Goal: Task Accomplishment & Management: Manage account settings

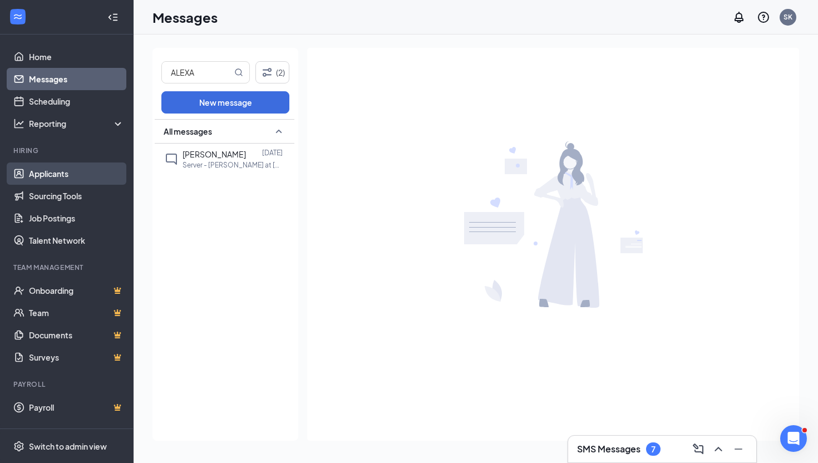
click at [78, 179] on link "Applicants" at bounding box center [76, 174] width 95 height 22
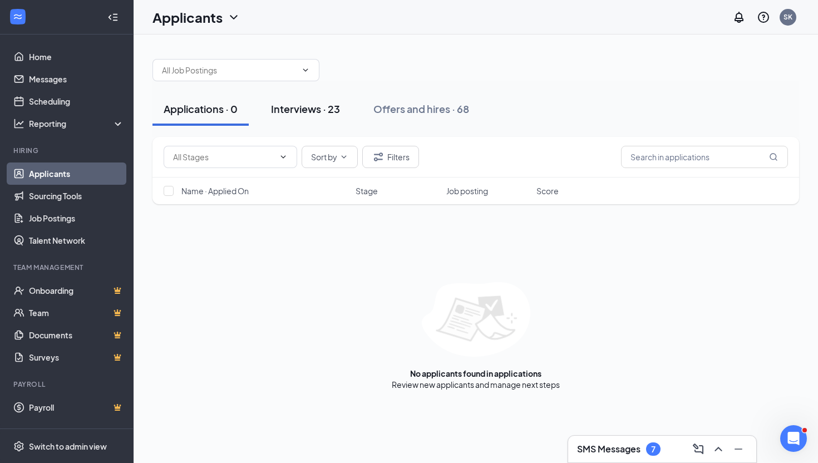
click at [323, 117] on button "Interviews · 23" at bounding box center [305, 108] width 91 height 33
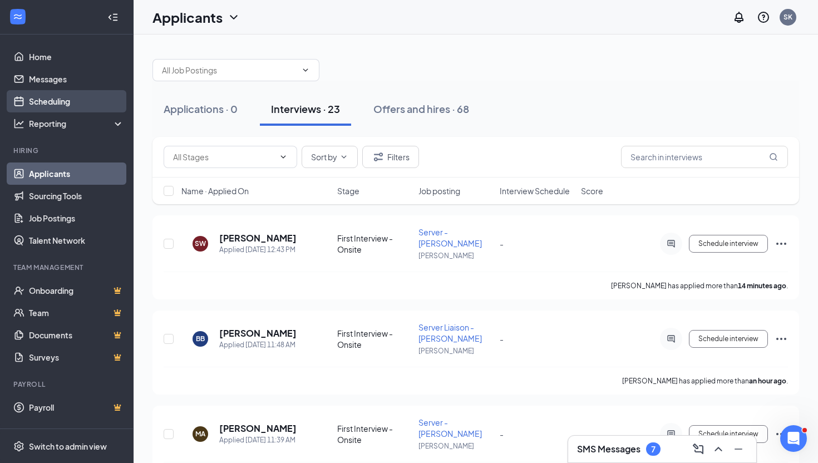
click at [68, 100] on link "Scheduling" at bounding box center [76, 101] width 95 height 22
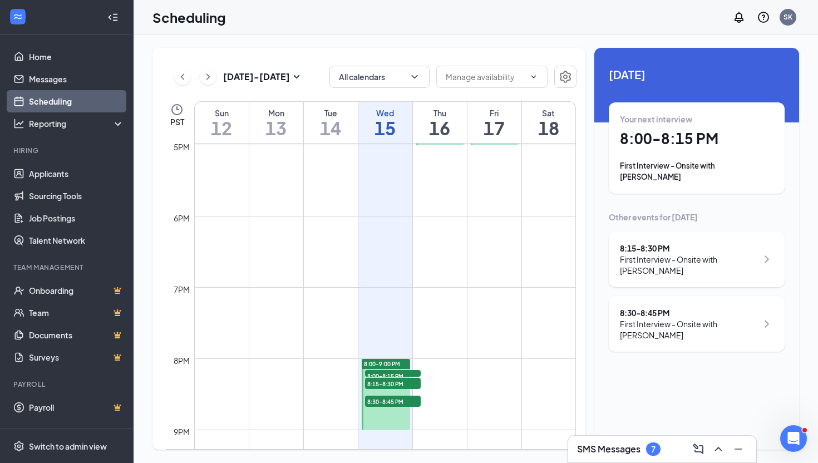
scroll to position [1211, 0]
click at [392, 415] on div at bounding box center [386, 393] width 49 height 71
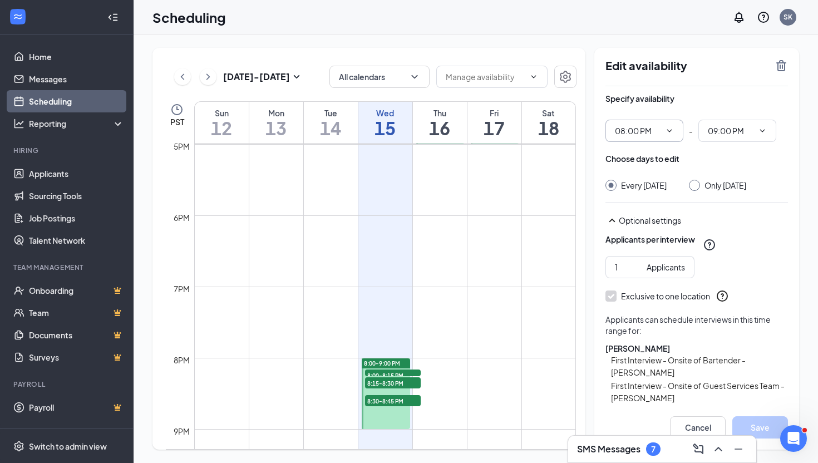
click at [651, 134] on input "08:00 PM" at bounding box center [638, 131] width 46 height 12
click at [652, 243] on div "07:00 PM" at bounding box center [640, 237] width 33 height 12
type input "07:00 PM"
type input "08:00 PM"
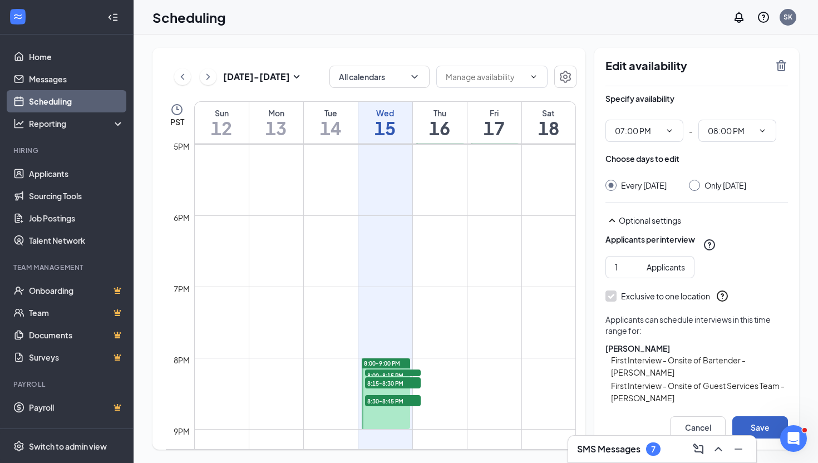
click at [769, 434] on button "Save" at bounding box center [761, 427] width 56 height 22
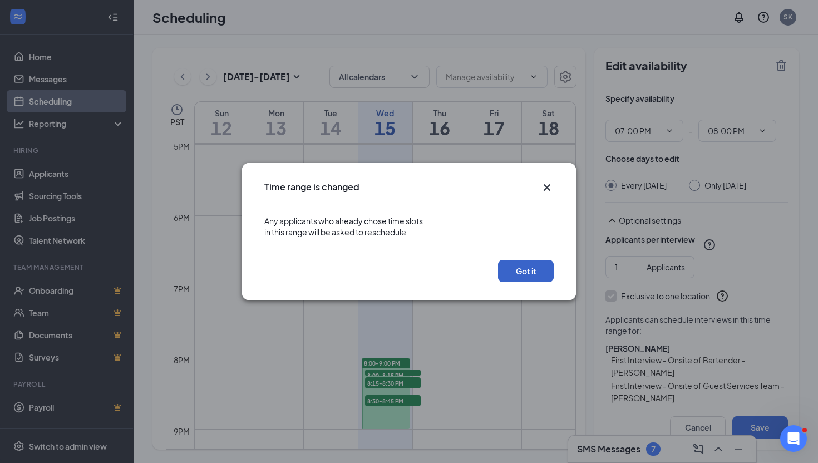
click at [538, 276] on button "Got it" at bounding box center [526, 271] width 56 height 22
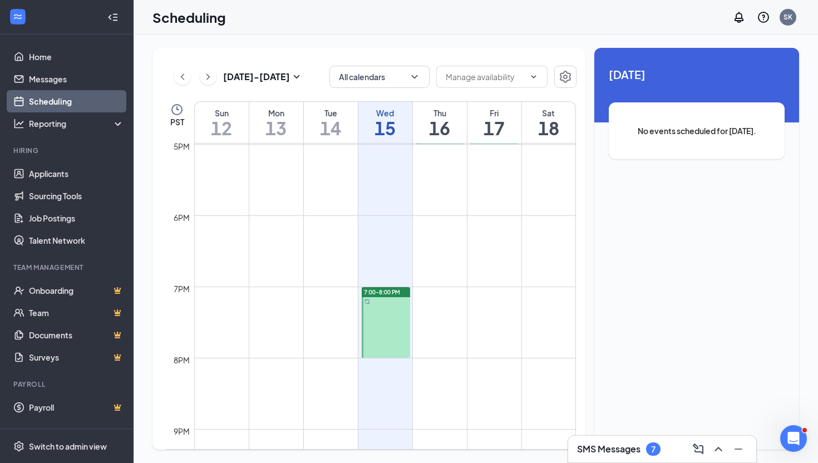
click at [372, 321] on div at bounding box center [386, 322] width 49 height 71
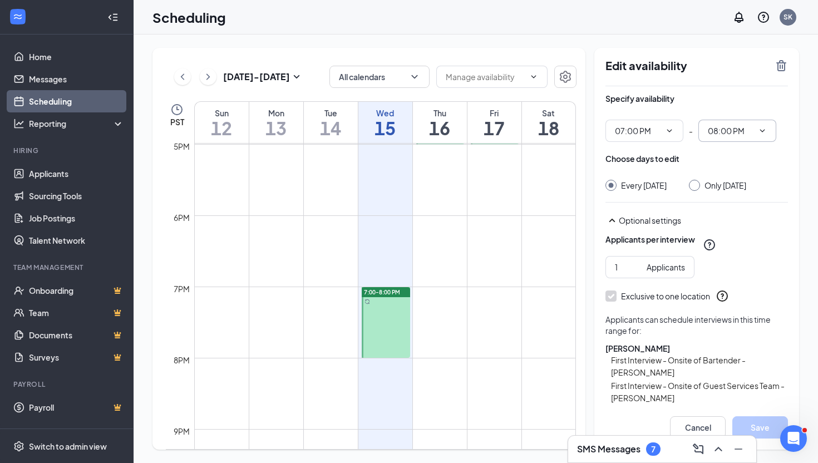
click at [768, 136] on span "08:00 PM" at bounding box center [738, 131] width 78 height 22
click at [759, 130] on icon "ChevronDown" at bounding box center [762, 130] width 9 height 9
click at [726, 129] on input "08:00 PM" at bounding box center [731, 131] width 46 height 12
click at [769, 130] on span "08:00 PM 12:15 AM 12:30 AM 12:45 AM 01:00 AM 01:15 AM 01:30 AM 01:45 AM 02:00 A…" at bounding box center [738, 131] width 78 height 22
click at [756, 130] on span at bounding box center [761, 130] width 11 height 9
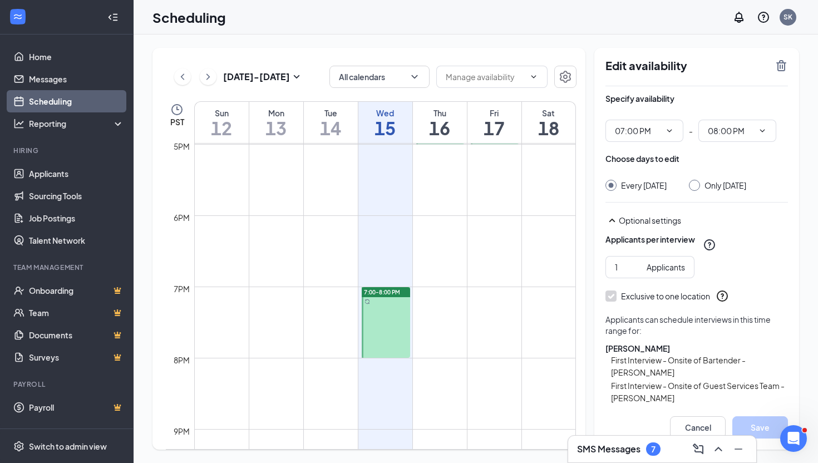
click at [761, 130] on icon "ChevronDown" at bounding box center [762, 130] width 9 height 9
click at [744, 172] on div "09:00 PM" at bounding box center [732, 171] width 33 height 12
type input "09:00 PM"
click at [768, 420] on button "Save" at bounding box center [761, 427] width 56 height 22
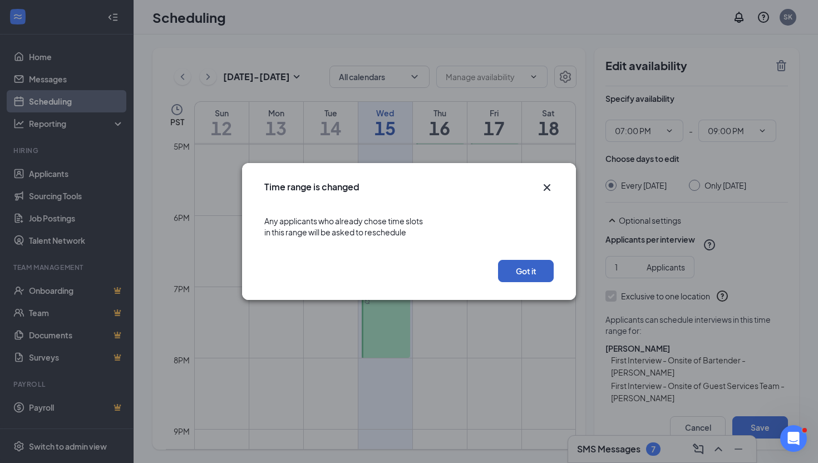
click at [525, 262] on button "Got it" at bounding box center [526, 271] width 56 height 22
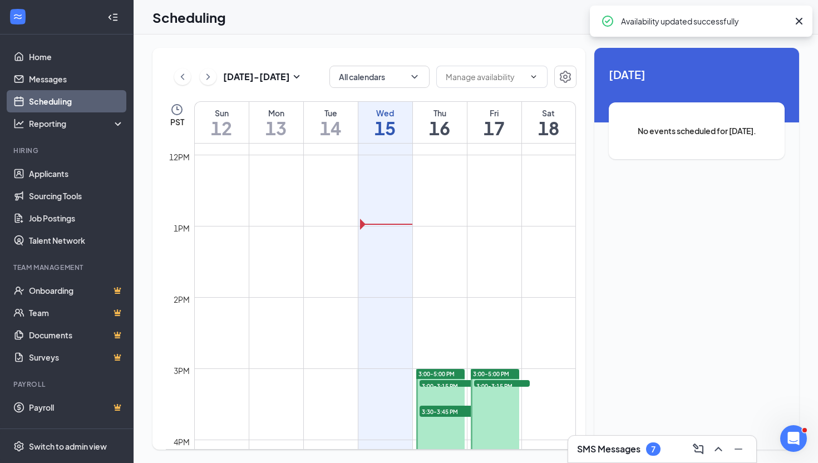
scroll to position [1012, 0]
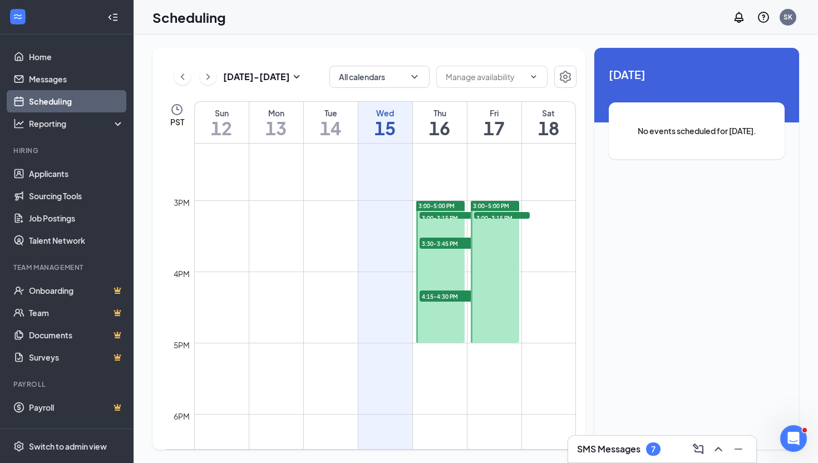
click at [454, 320] on div at bounding box center [440, 272] width 49 height 142
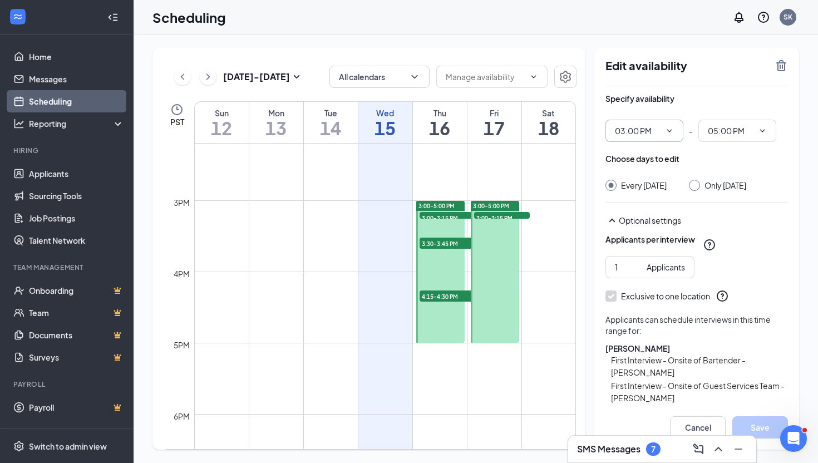
click at [640, 132] on input "03:00 PM" at bounding box center [638, 131] width 46 height 12
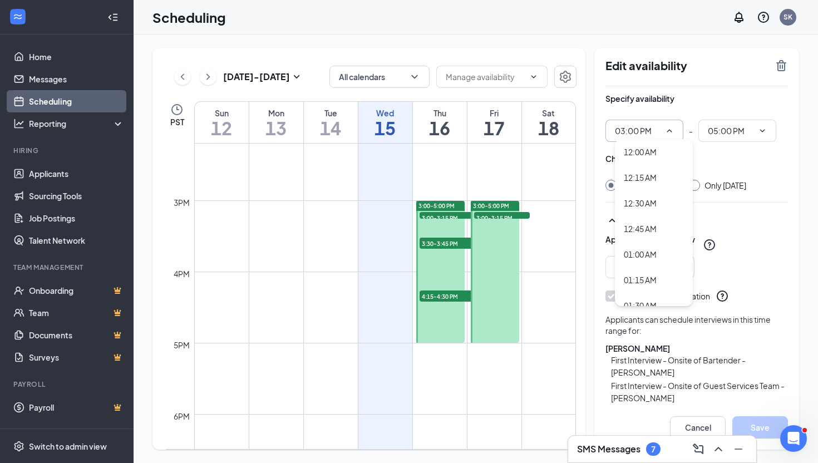
click at [644, 127] on input "03:00 PM" at bounding box center [638, 131] width 46 height 12
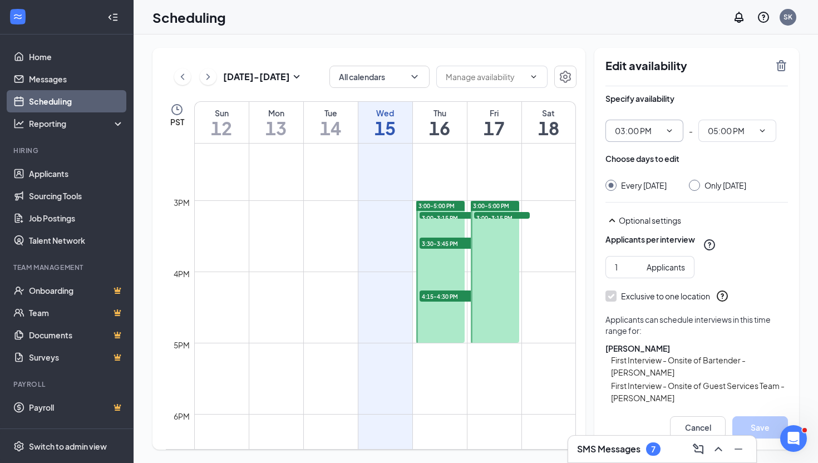
click at [644, 127] on input "03:00 PM" at bounding box center [638, 131] width 46 height 12
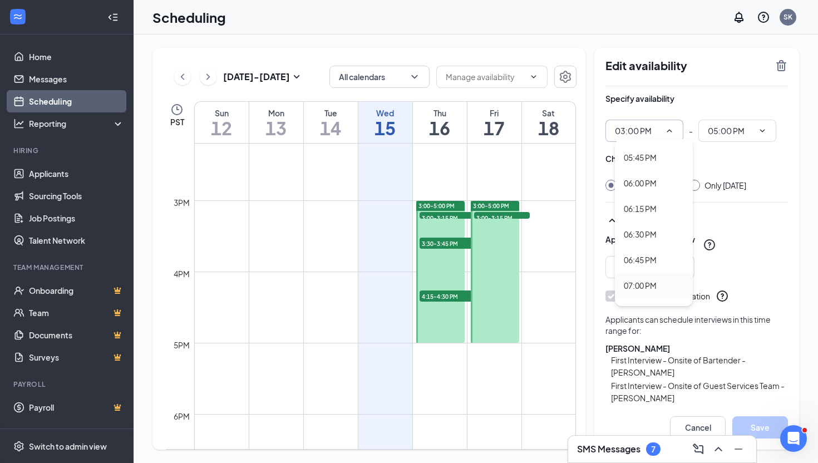
click at [642, 278] on div "07:00 PM" at bounding box center [654, 286] width 78 height 26
type input "07:00 PM"
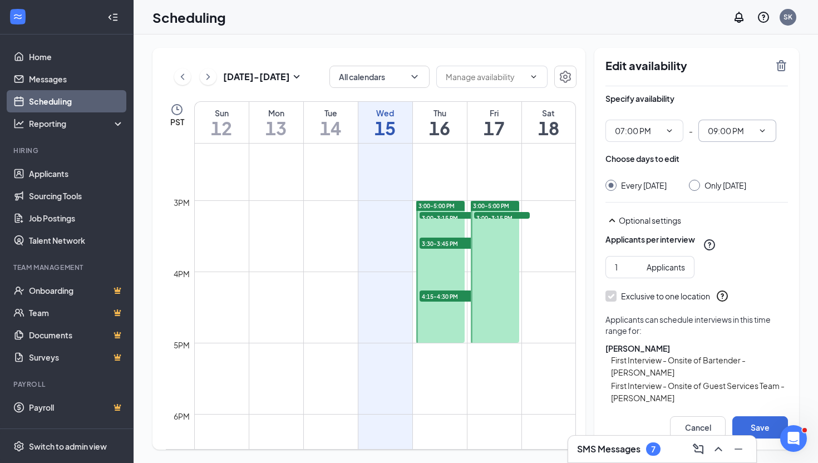
click at [758, 131] on icon "ChevronDown" at bounding box center [762, 130] width 9 height 9
click at [745, 197] on div "11:00 PM" at bounding box center [746, 191] width 78 height 26
type input "11:00 PM"
click at [700, 186] on div at bounding box center [694, 185] width 11 height 11
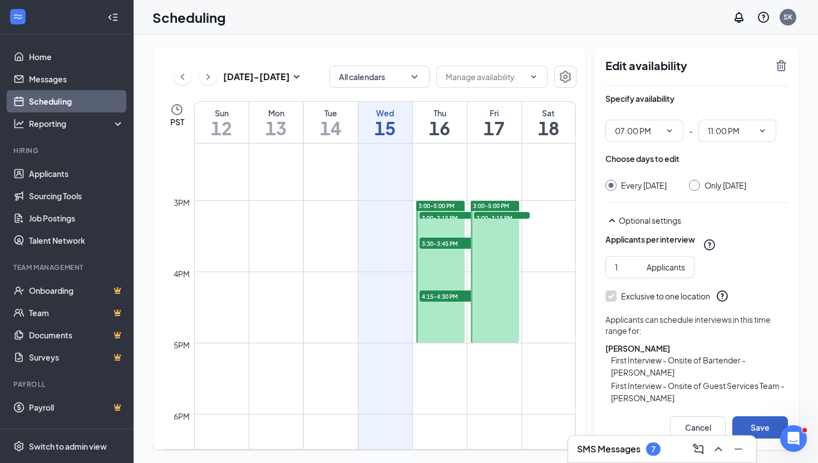
click at [777, 426] on button "Save" at bounding box center [761, 427] width 56 height 22
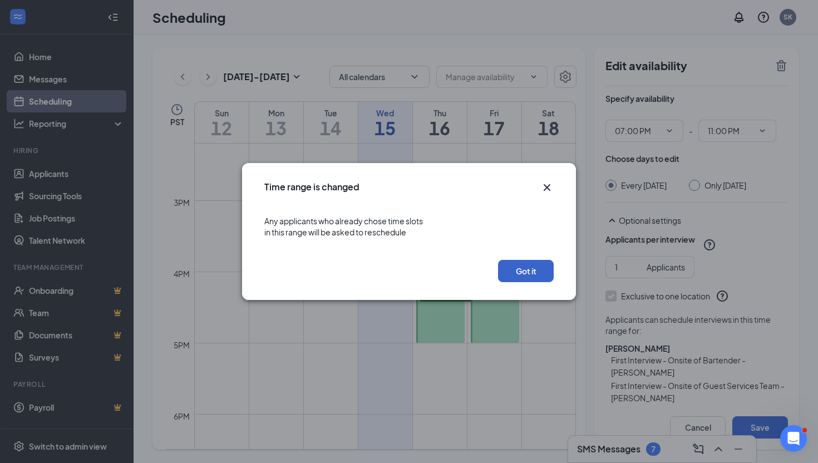
click at [535, 270] on button "Got it" at bounding box center [526, 271] width 56 height 22
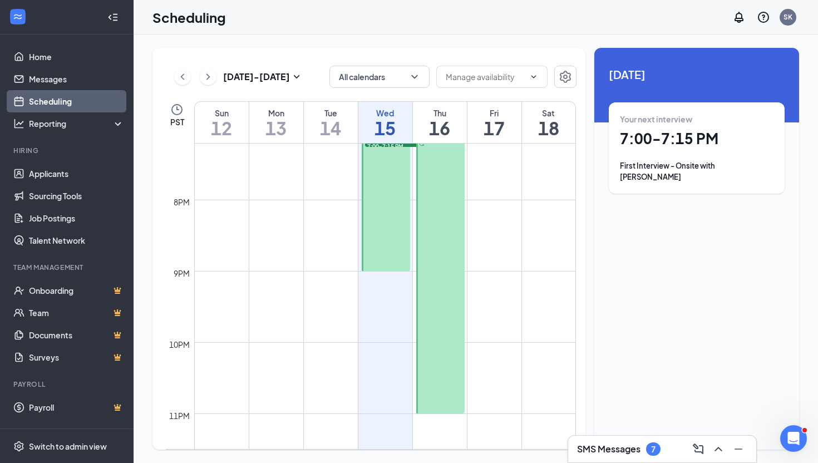
scroll to position [1010, 0]
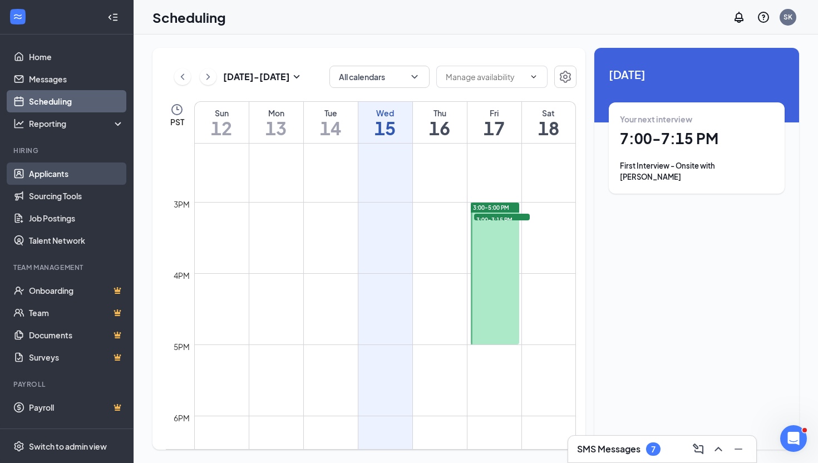
click at [73, 174] on link "Applicants" at bounding box center [76, 174] width 95 height 22
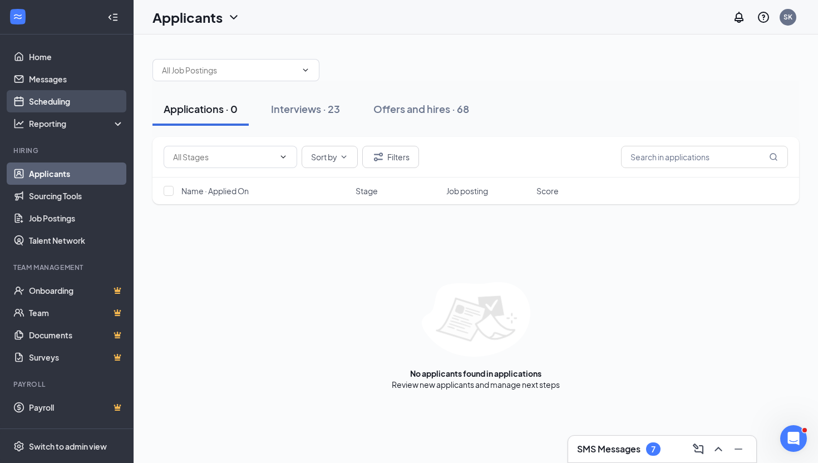
click at [51, 97] on link "Scheduling" at bounding box center [76, 101] width 95 height 22
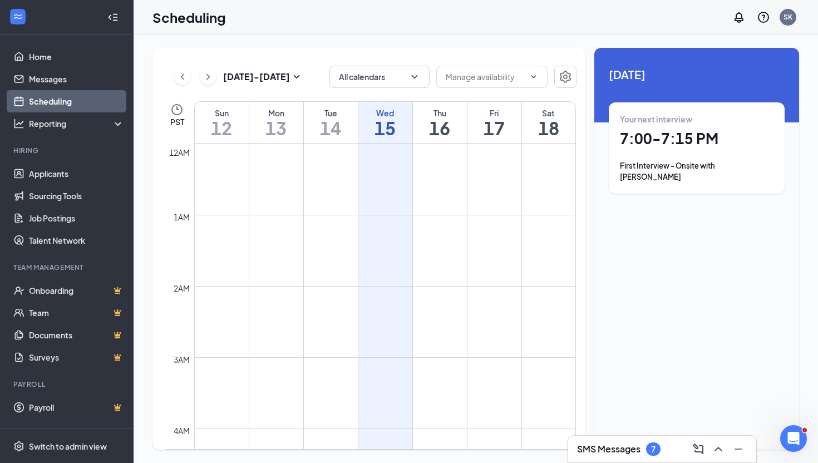
scroll to position [547, 0]
click at [647, 304] on div "Unavailable in basic plan [DATE] Your next interview 7:00 - 7:15 PM First Inter…" at bounding box center [696, 249] width 205 height 402
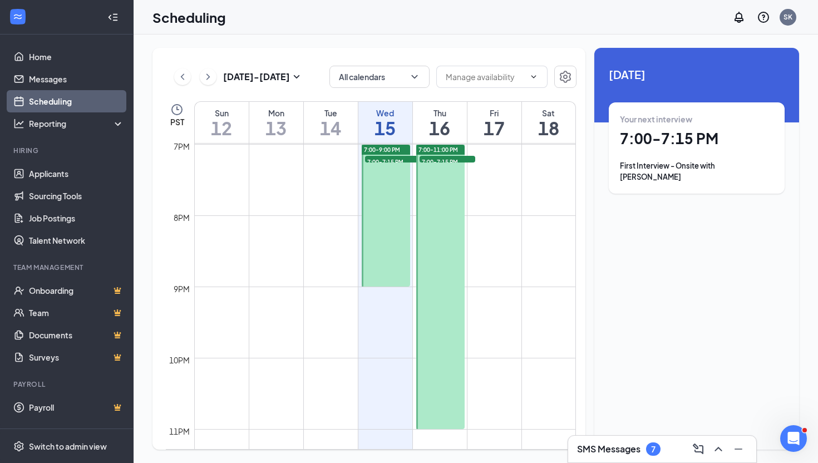
scroll to position [1360, 0]
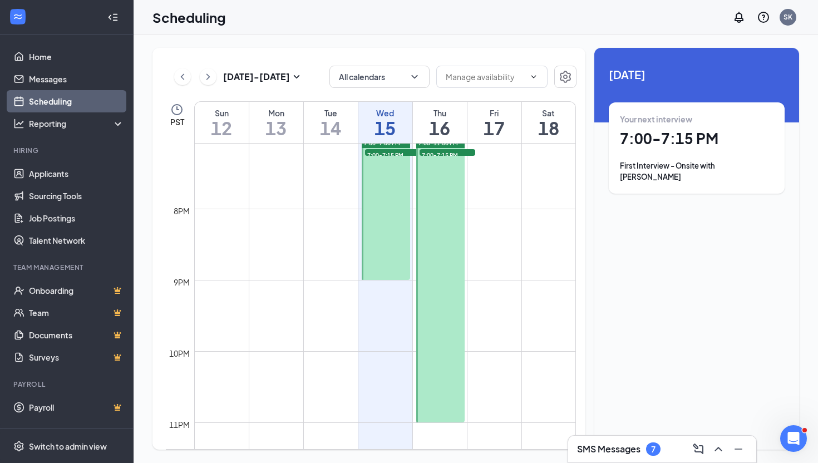
click at [203, 78] on icon "ChevronRight" at bounding box center [208, 76] width 11 height 13
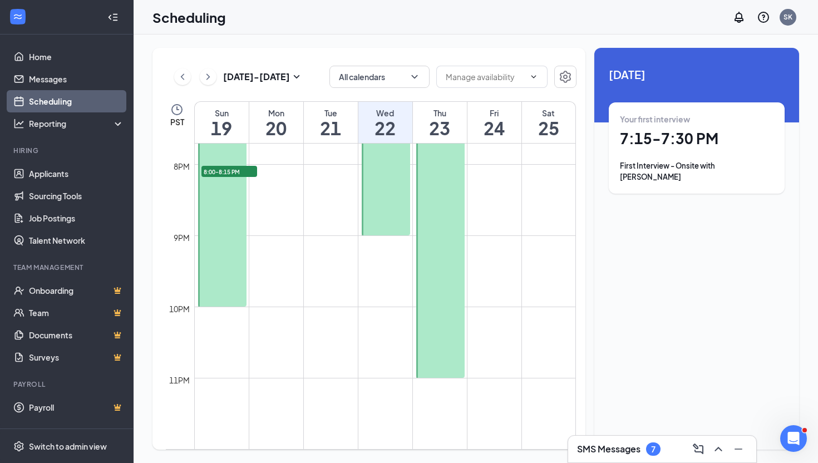
scroll to position [1270, 0]
